Goal: Task Accomplishment & Management: Use online tool/utility

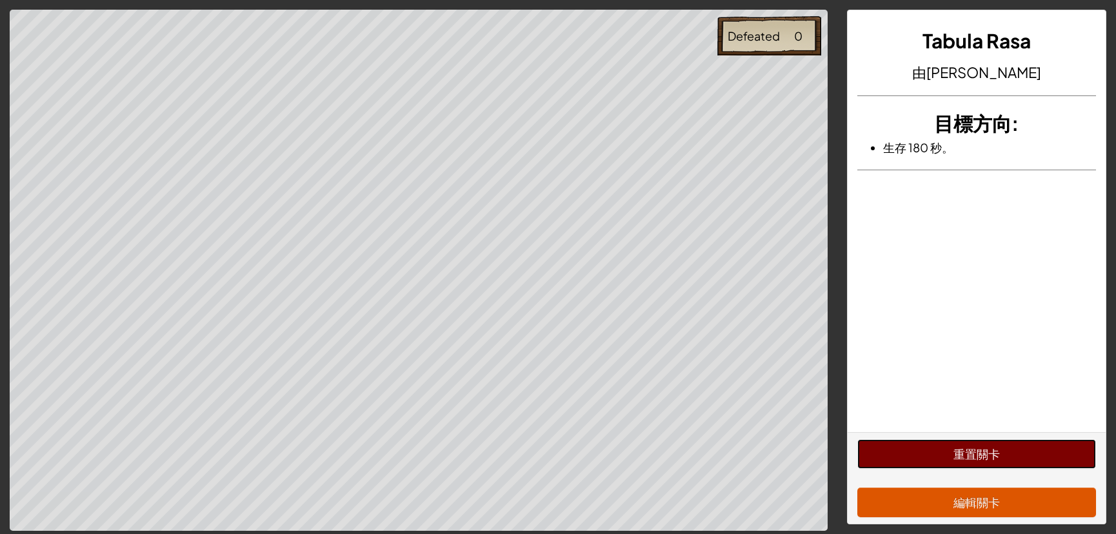
click at [913, 451] on button "重置關卡" at bounding box center [976, 454] width 239 height 30
click at [911, 457] on button "重置關卡" at bounding box center [976, 454] width 239 height 30
click at [942, 464] on button "重置關卡" at bounding box center [976, 454] width 239 height 30
click at [934, 453] on button "重置關卡" at bounding box center [976, 454] width 239 height 30
drag, startPoint x: 1009, startPoint y: 283, endPoint x: 985, endPoint y: 262, distance: 32.0
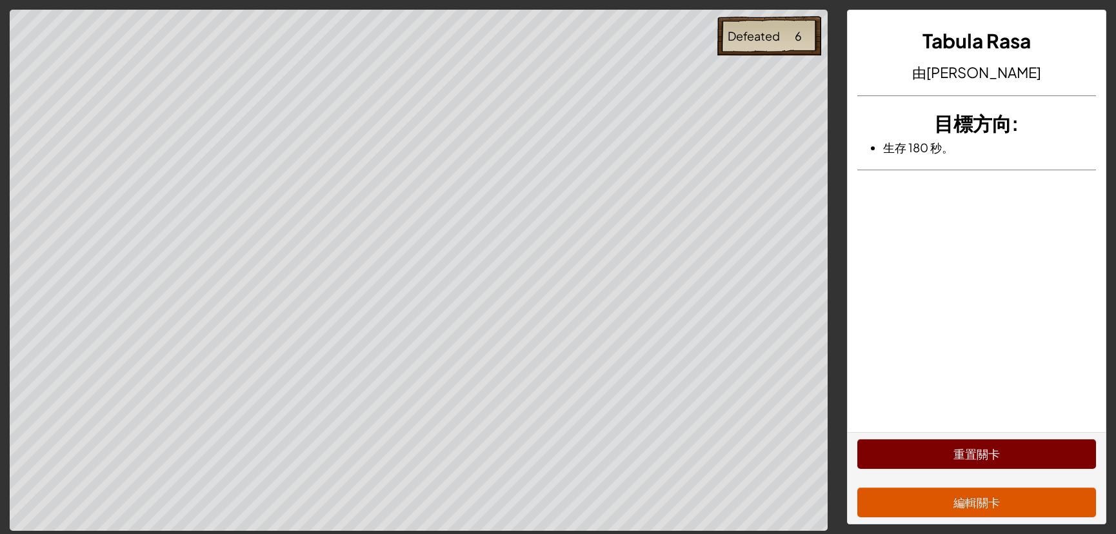
click at [1008, 283] on div "Tabula Rasa 由[PERSON_NAME]創建 目標方向 : 生存 180 秒。" at bounding box center [976, 221] width 259 height 422
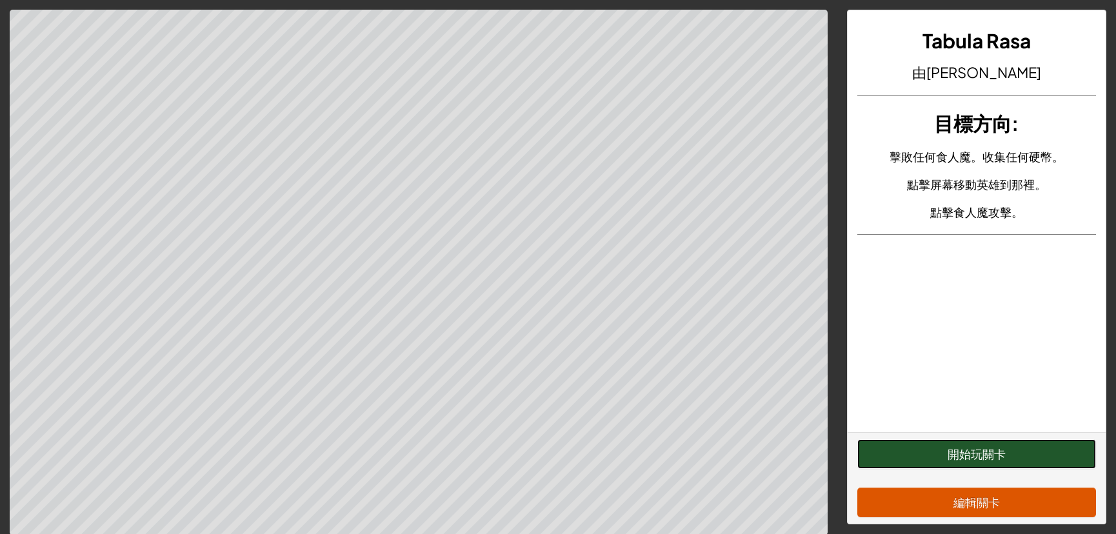
click at [953, 453] on button "開始玩關卡" at bounding box center [976, 454] width 239 height 30
